Goal: Task Accomplishment & Management: Manage account settings

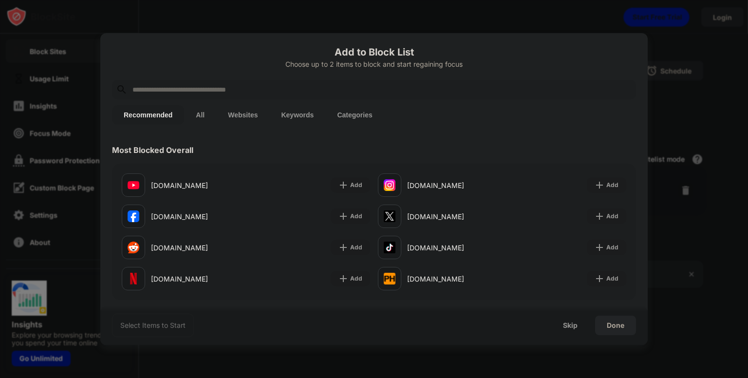
click at [298, 115] on button "Keywords" at bounding box center [297, 114] width 56 height 19
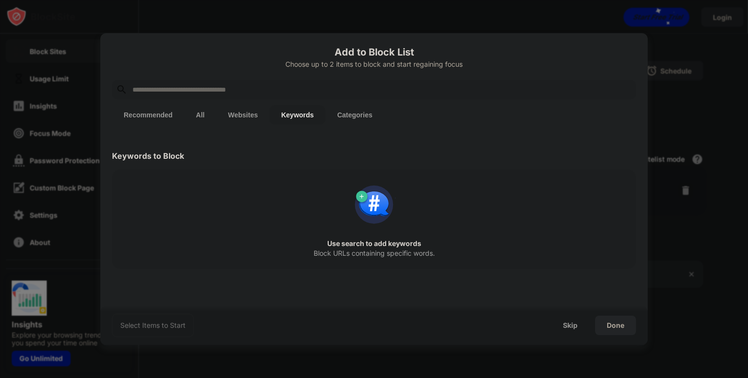
click at [290, 89] on input "text" at bounding box center [382, 90] width 501 height 12
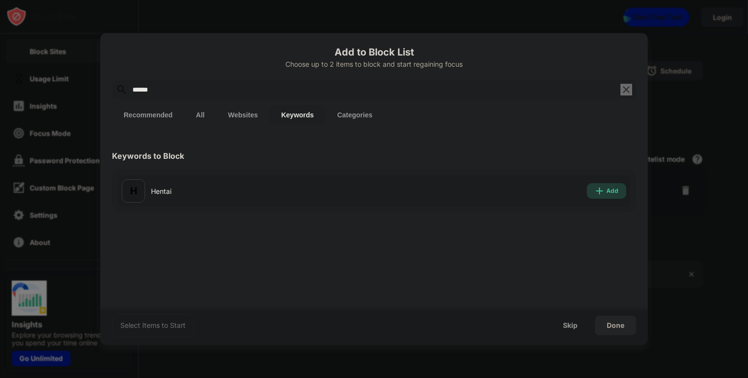
click at [605, 188] on img at bounding box center [600, 191] width 10 height 10
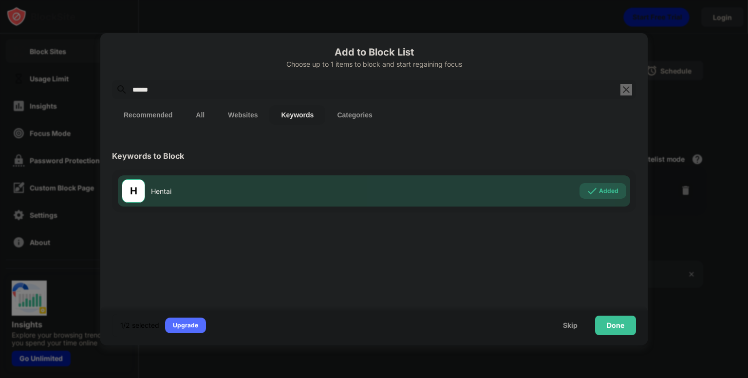
click at [300, 90] on input "******" at bounding box center [374, 90] width 485 height 12
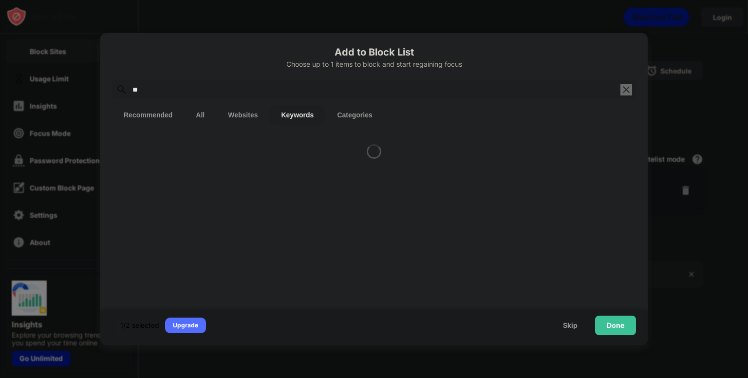
type input "*"
type input "*****"
click at [607, 191] on div "Add" at bounding box center [613, 191] width 12 height 10
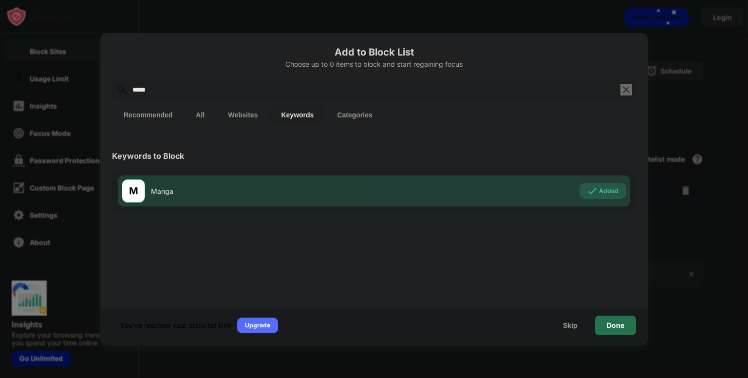
click at [620, 327] on div "Done" at bounding box center [616, 326] width 18 height 8
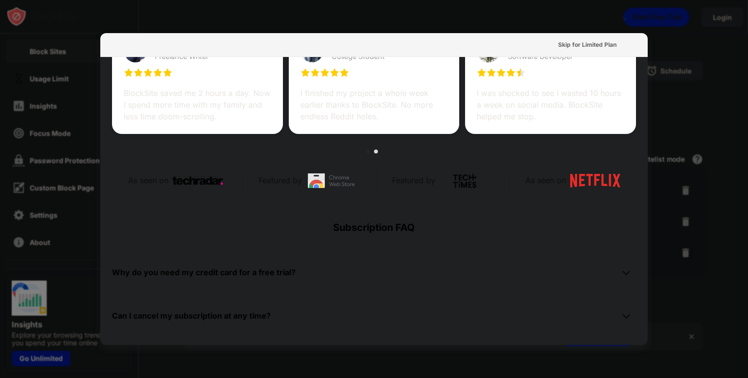
scroll to position [475, 0]
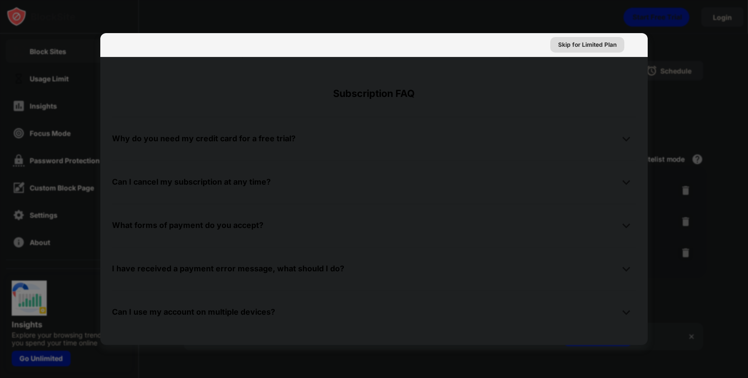
click at [599, 43] on div "Skip for Limited Plan" at bounding box center [587, 45] width 58 height 10
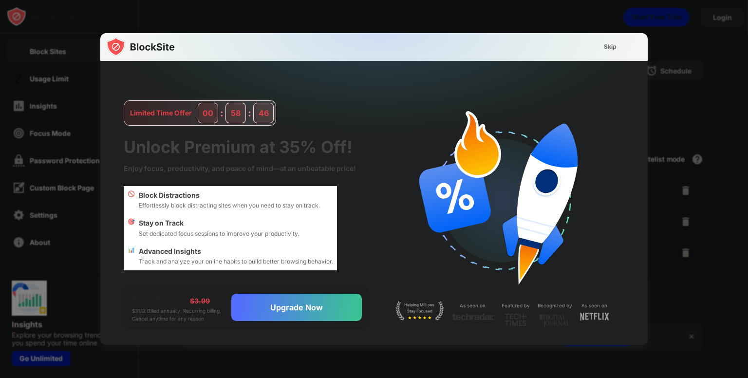
scroll to position [0, 0]
click at [610, 48] on div "Skip" at bounding box center [610, 47] width 13 height 10
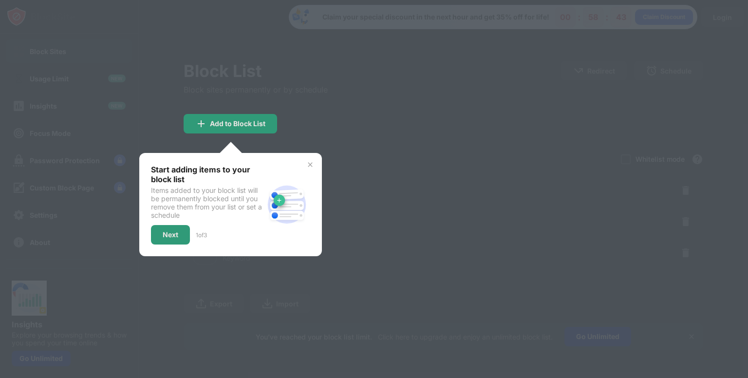
click at [307, 166] on img at bounding box center [310, 165] width 8 height 8
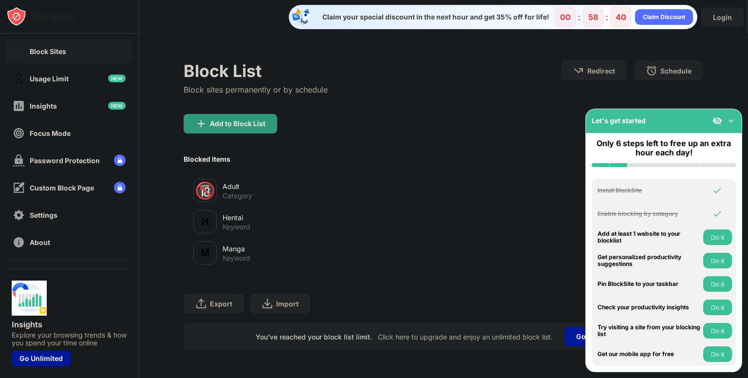
click at [731, 117] on img at bounding box center [731, 121] width 10 height 10
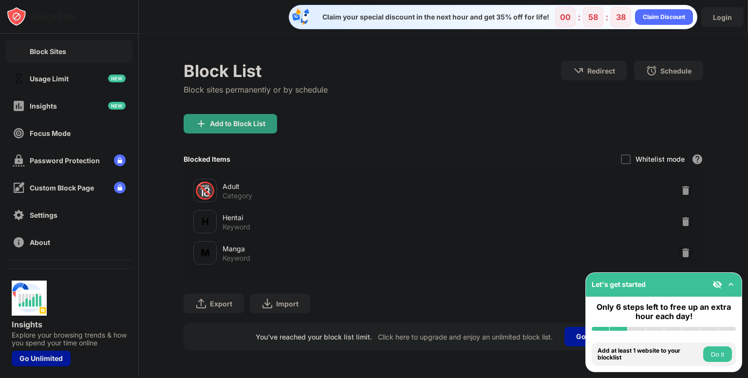
click at [51, 49] on div "Block Sites" at bounding box center [48, 51] width 37 height 8
click at [63, 82] on div "Usage Limit" at bounding box center [49, 79] width 39 height 8
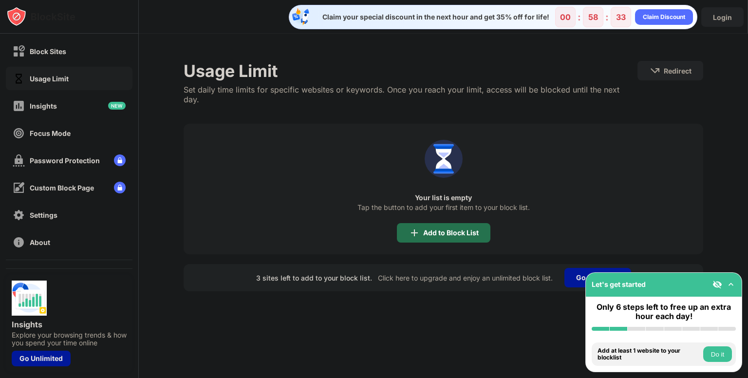
click at [445, 229] on div "Add to Block List" at bounding box center [451, 233] width 56 height 8
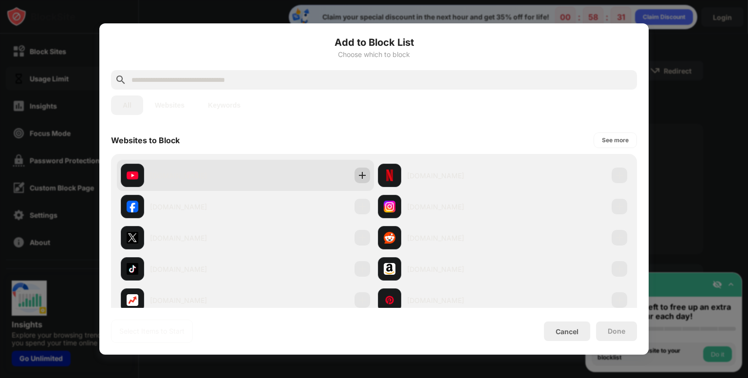
click at [358, 174] on img at bounding box center [363, 176] width 10 height 10
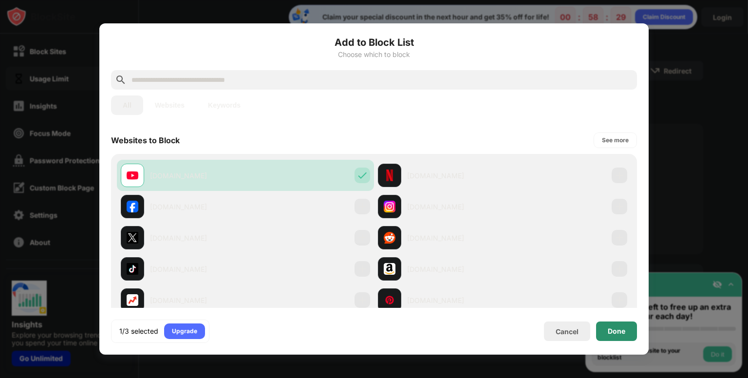
click at [619, 330] on div "Done" at bounding box center [617, 331] width 18 height 8
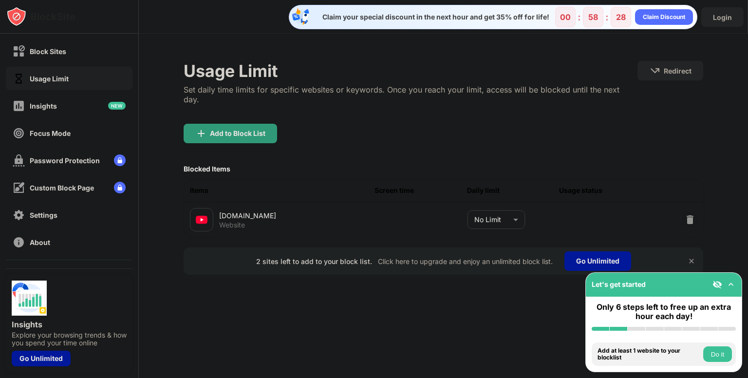
click at [512, 215] on body "Block Sites Usage Limit Insights Focus Mode Password Protection Custom Block Pa…" at bounding box center [374, 189] width 748 height 378
click at [490, 266] on p "2 hours" at bounding box center [489, 266] width 50 height 11
type input "***"
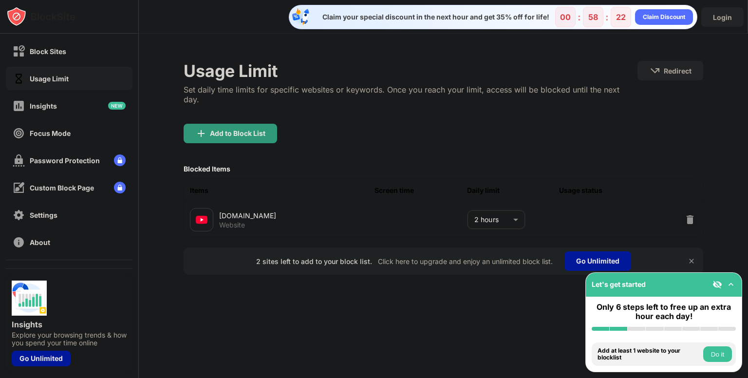
click at [733, 282] on img at bounding box center [731, 285] width 10 height 10
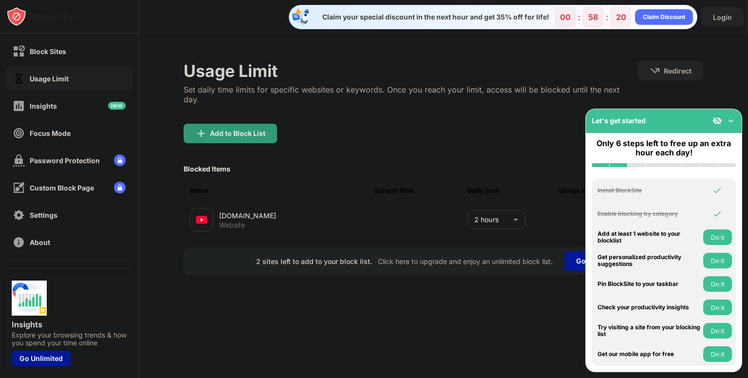
click at [732, 122] on img at bounding box center [731, 121] width 10 height 10
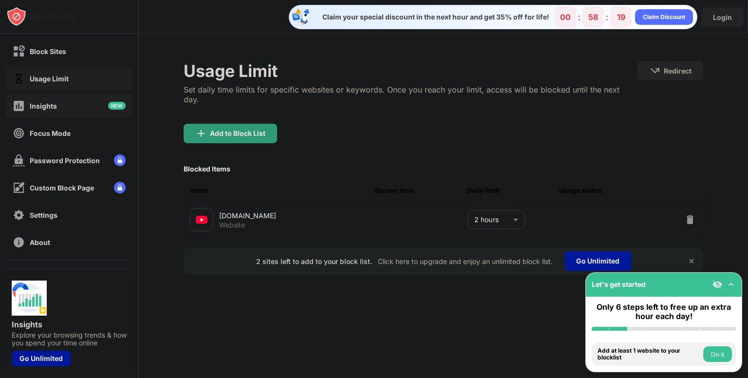
click at [38, 102] on div "Insights" at bounding box center [43, 106] width 27 height 8
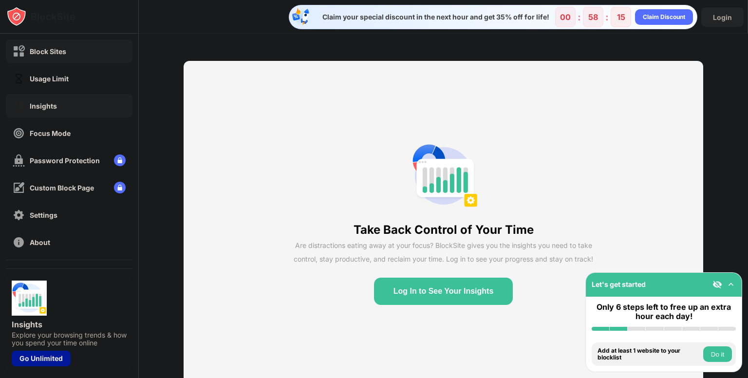
click at [59, 38] on div "Block Sites Usage Limit Insights Focus Mode Password Protection Custom Block Pa…" at bounding box center [69, 147] width 138 height 226
click at [58, 53] on div "Block Sites" at bounding box center [48, 51] width 37 height 8
